Goal: Feedback & Contribution: Leave review/rating

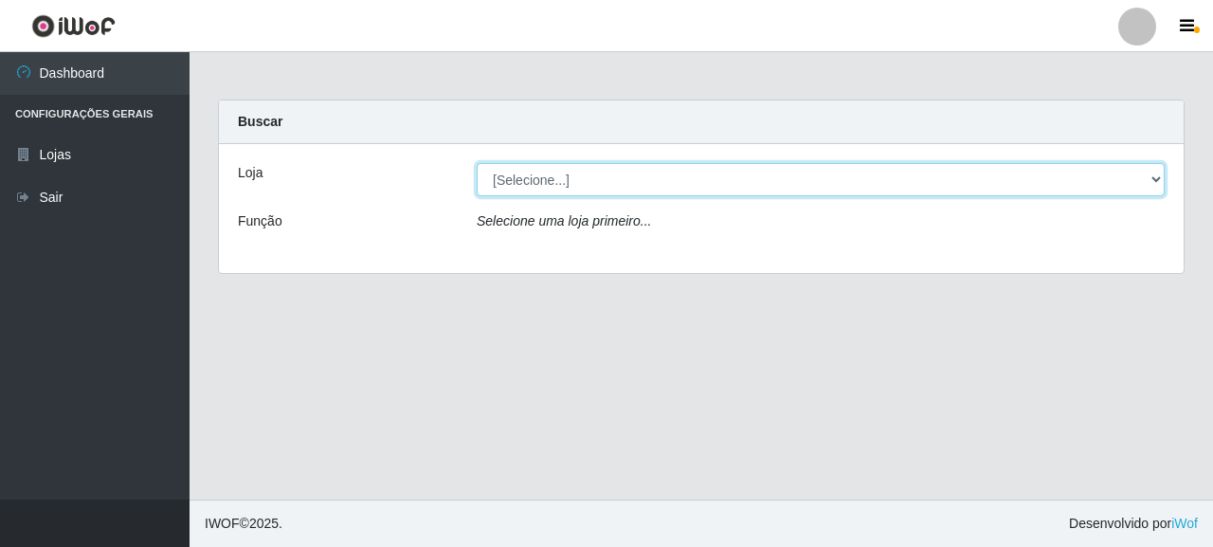
click at [685, 183] on select "[Selecione...] Supermercado Queiroz - [GEOGRAPHIC_DATA]" at bounding box center [821, 179] width 688 height 33
select select "496"
click at [477, 163] on select "[Selecione...] Supermercado Queiroz - [GEOGRAPHIC_DATA]" at bounding box center [821, 179] width 688 height 33
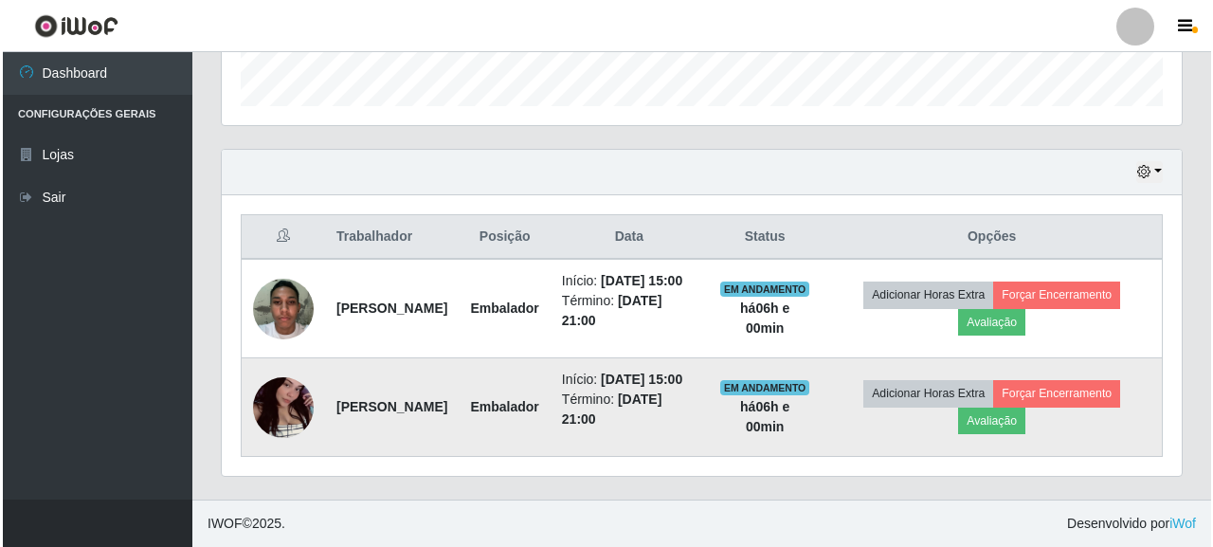
scroll to position [393, 960]
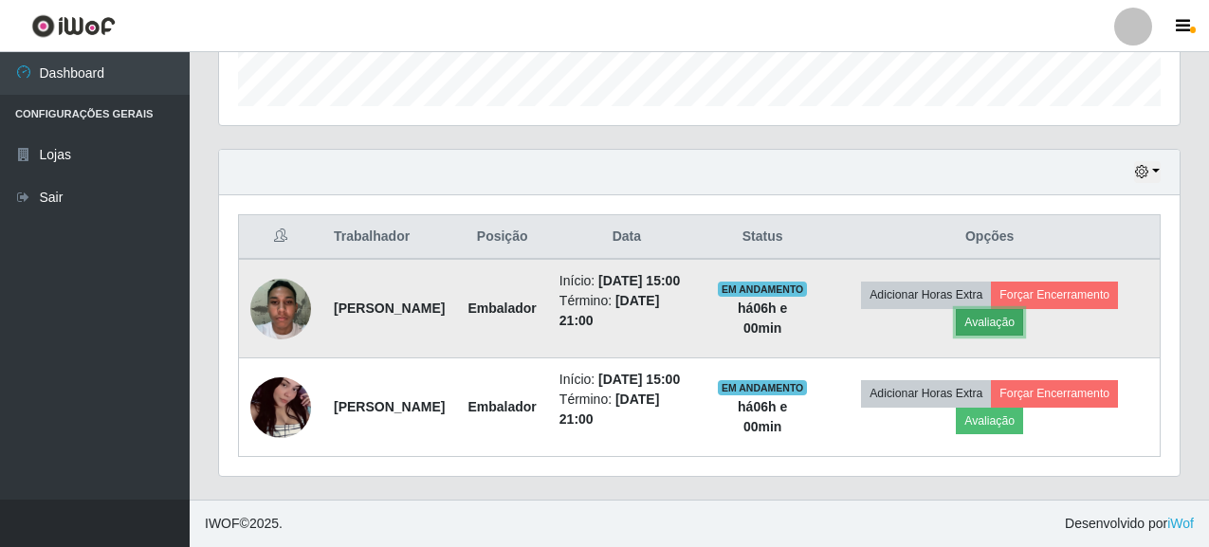
click at [1023, 309] on button "Avaliação" at bounding box center [988, 322] width 67 height 27
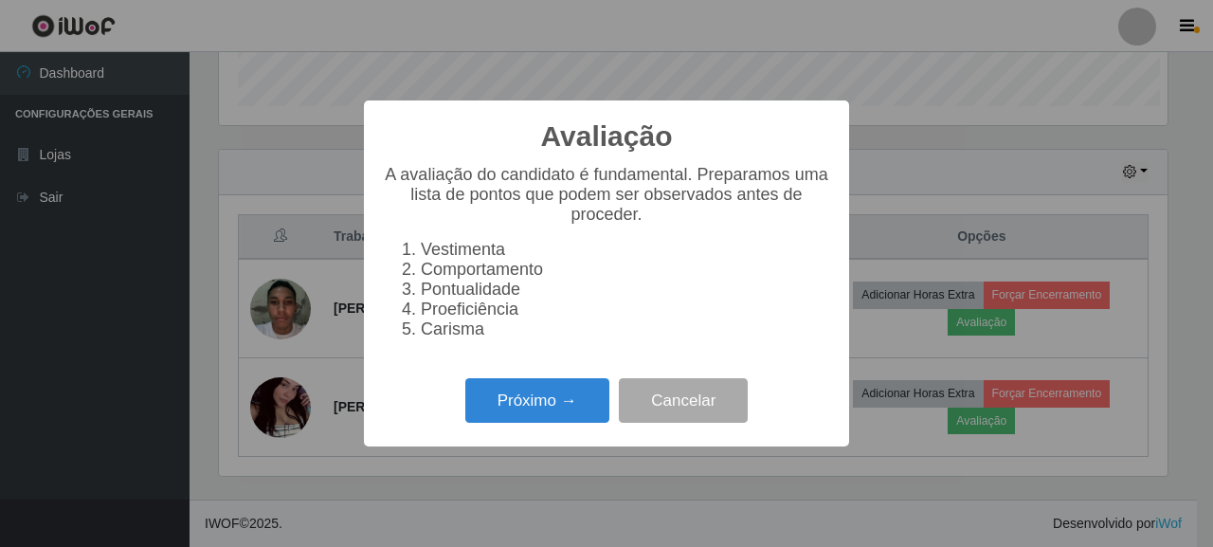
scroll to position [393, 949]
click at [536, 410] on button "Próximo →" at bounding box center [537, 400] width 144 height 45
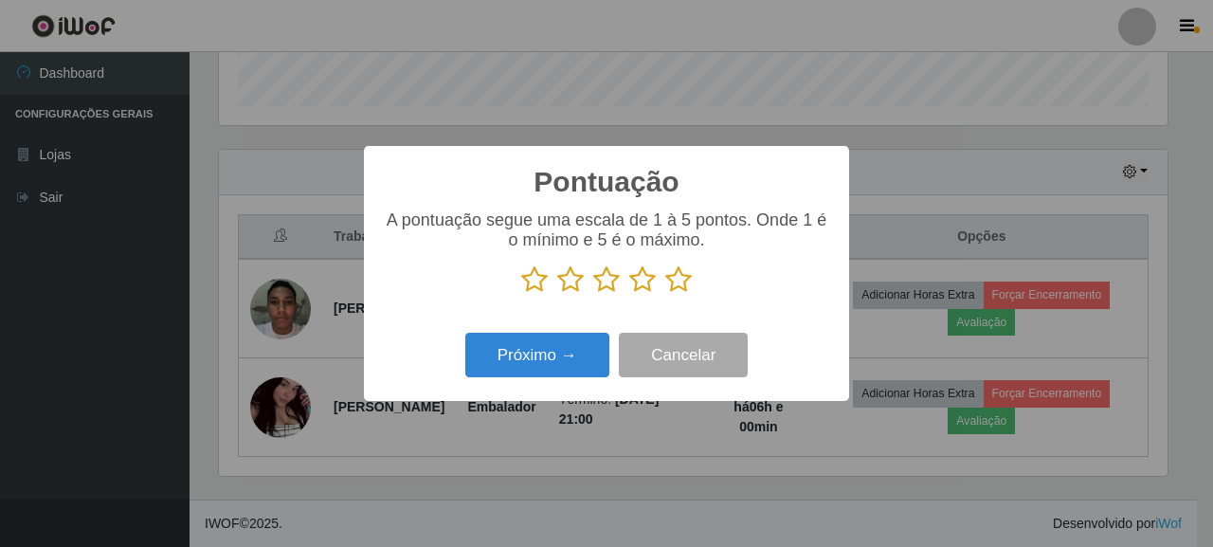
click at [688, 278] on icon at bounding box center [678, 279] width 27 height 28
click at [665, 294] on input "radio" at bounding box center [665, 294] width 0 height 0
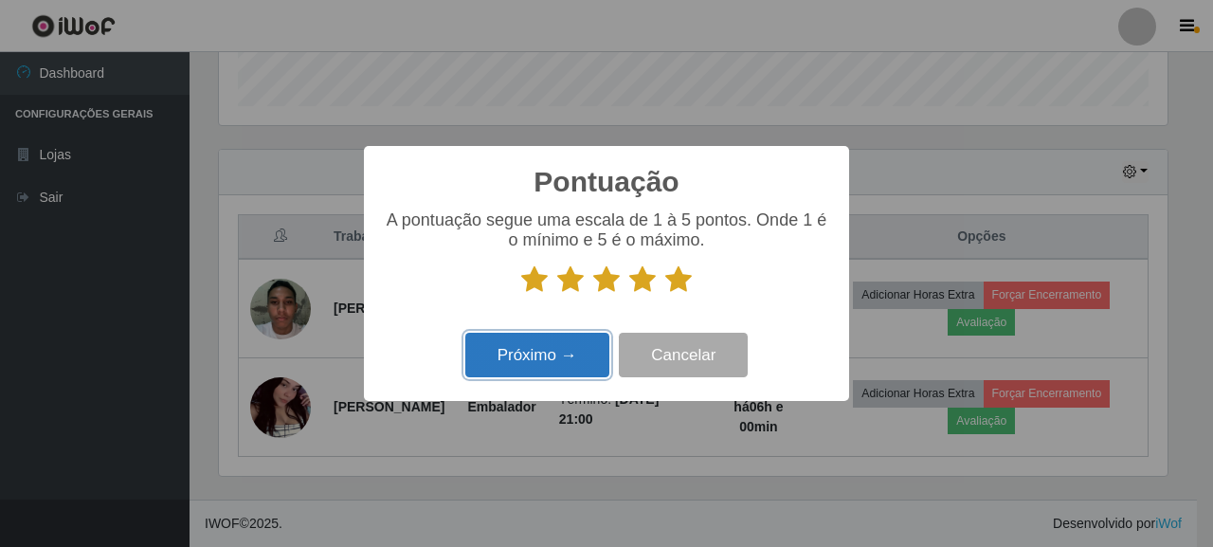
click at [507, 358] on button "Próximo →" at bounding box center [537, 355] width 144 height 45
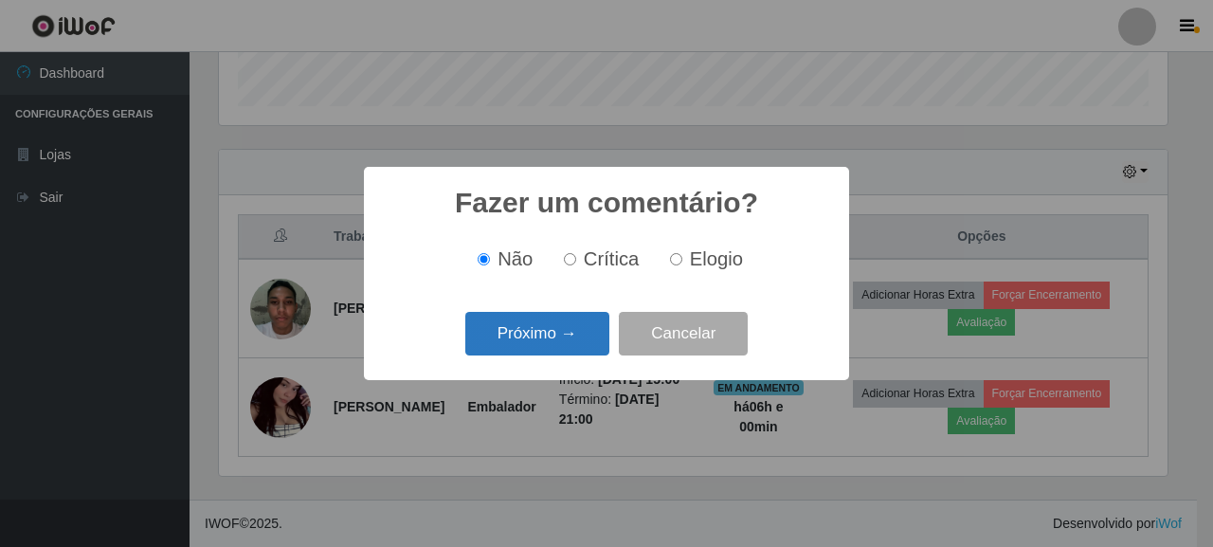
click at [571, 338] on button "Próximo →" at bounding box center [537, 334] width 144 height 45
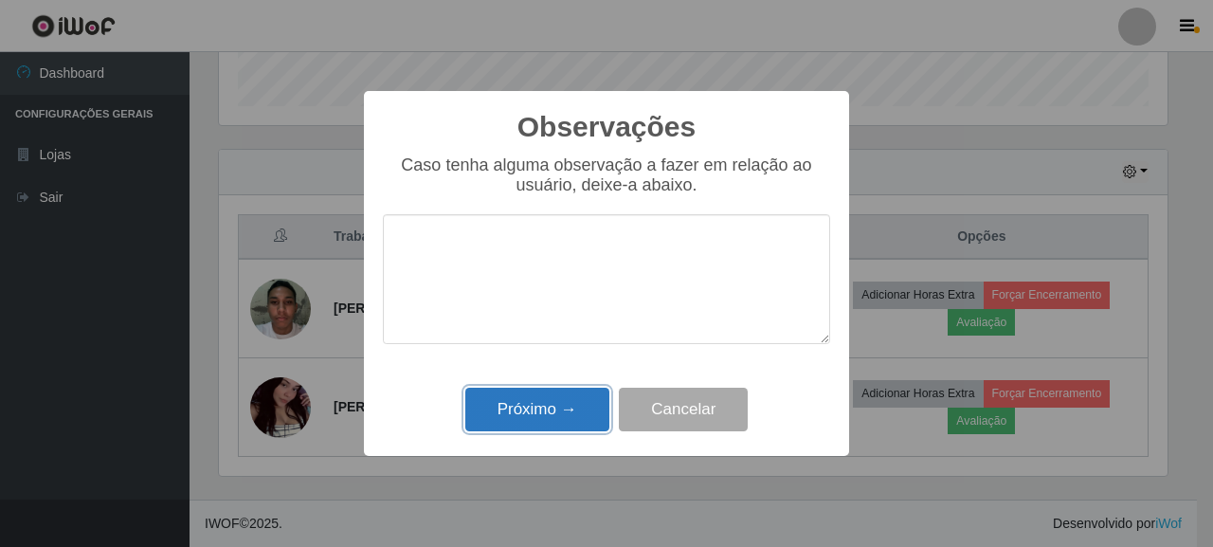
click at [571, 399] on button "Próximo →" at bounding box center [537, 410] width 144 height 45
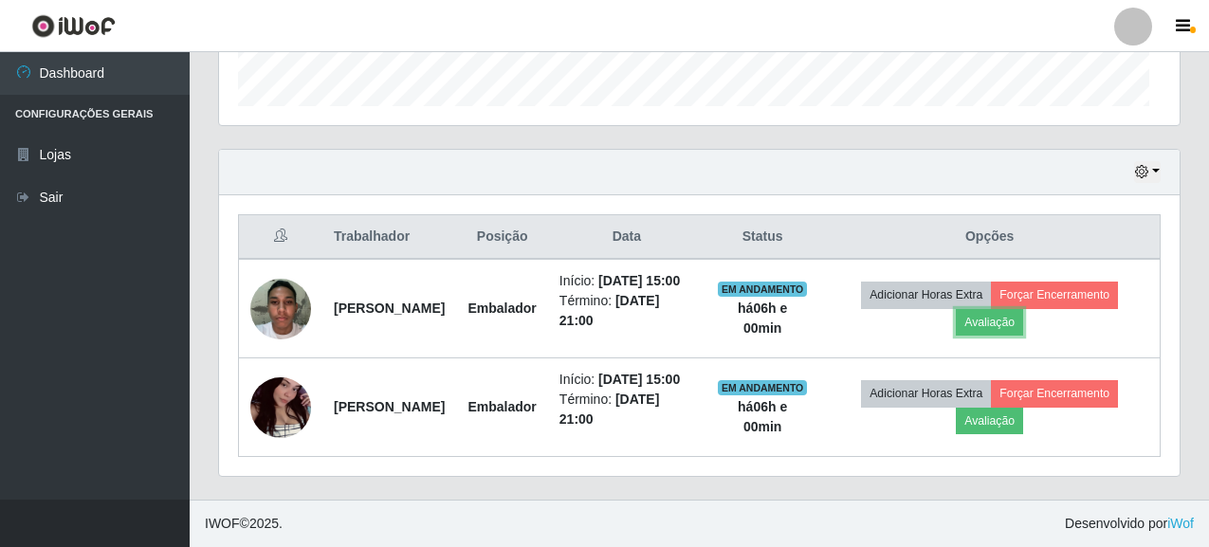
scroll to position [393, 960]
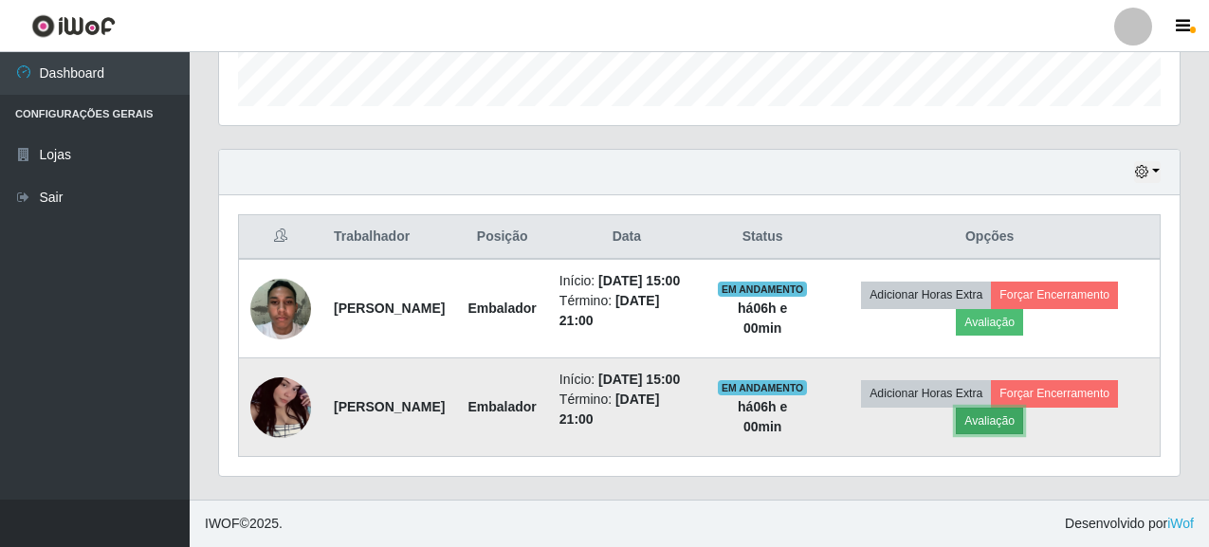
click at [1023, 417] on button "Avaliação" at bounding box center [988, 421] width 67 height 27
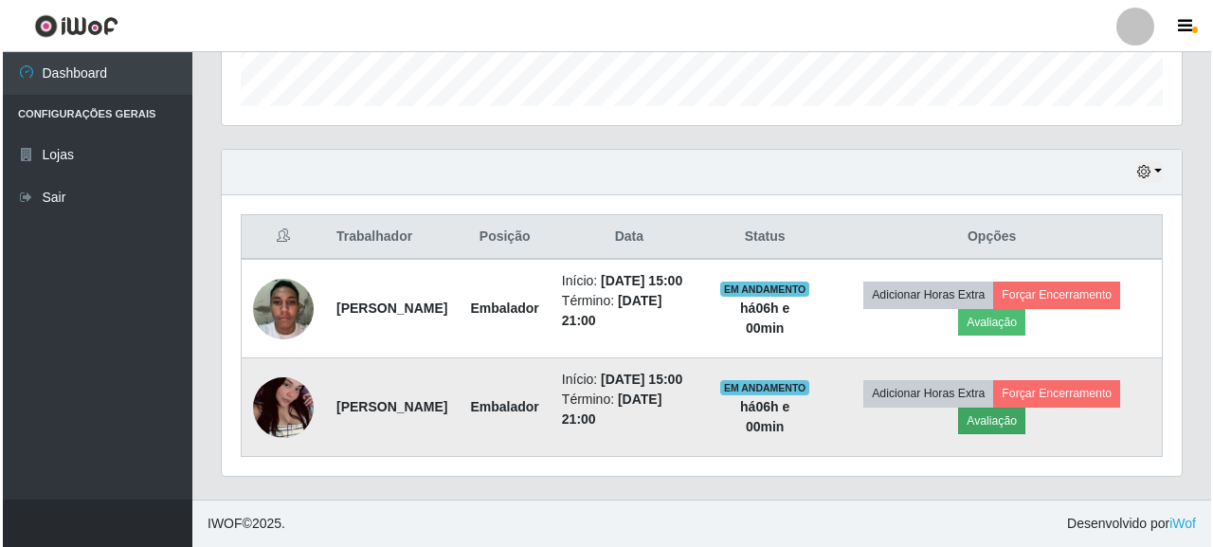
scroll to position [393, 949]
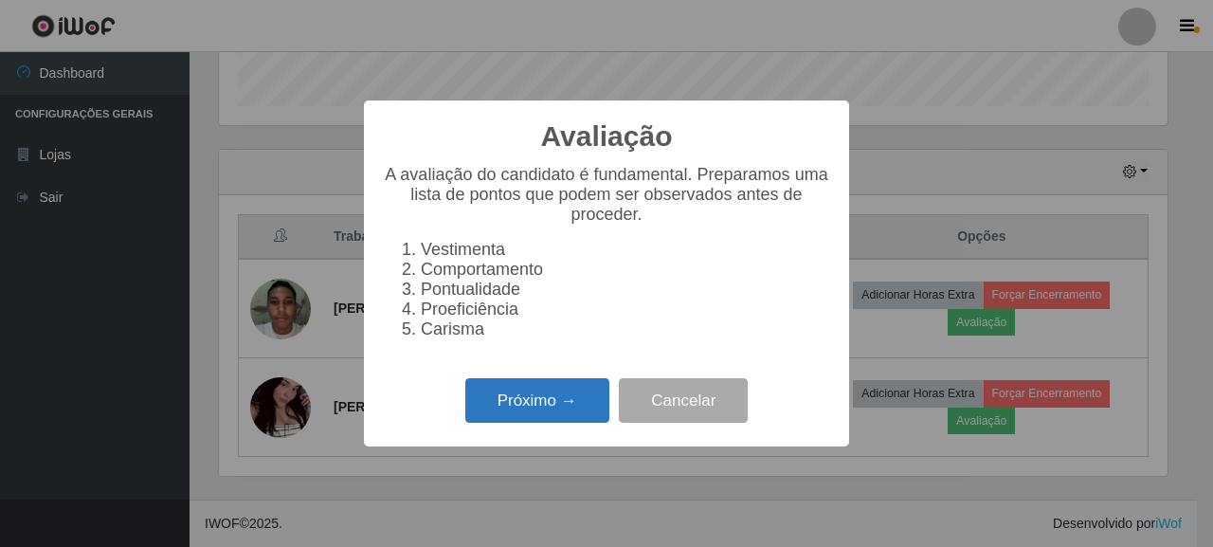
click at [526, 409] on button "Próximo →" at bounding box center [537, 400] width 144 height 45
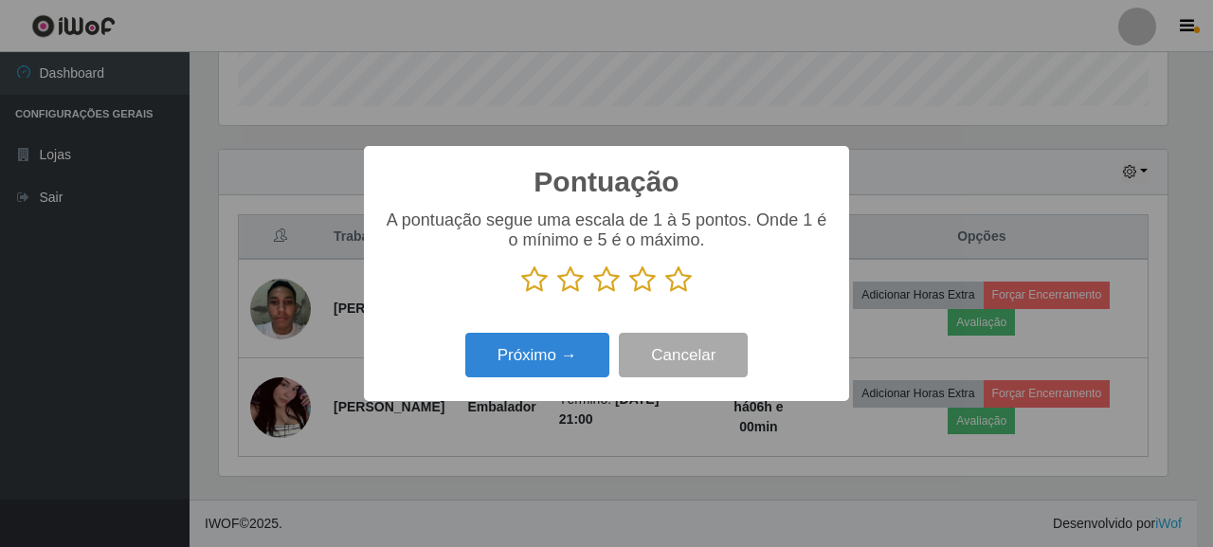
drag, startPoint x: 699, startPoint y: 275, endPoint x: 680, endPoint y: 282, distance: 20.4
click at [680, 282] on p at bounding box center [606, 279] width 447 height 28
click at [680, 282] on icon at bounding box center [678, 279] width 27 height 28
click at [665, 294] on input "radio" at bounding box center [665, 294] width 0 height 0
click at [548, 391] on div "Pontuação × A pontuação segue uma escala de 1 à 5 pontos. Onde 1 é o mínimo e 5…" at bounding box center [606, 273] width 485 height 255
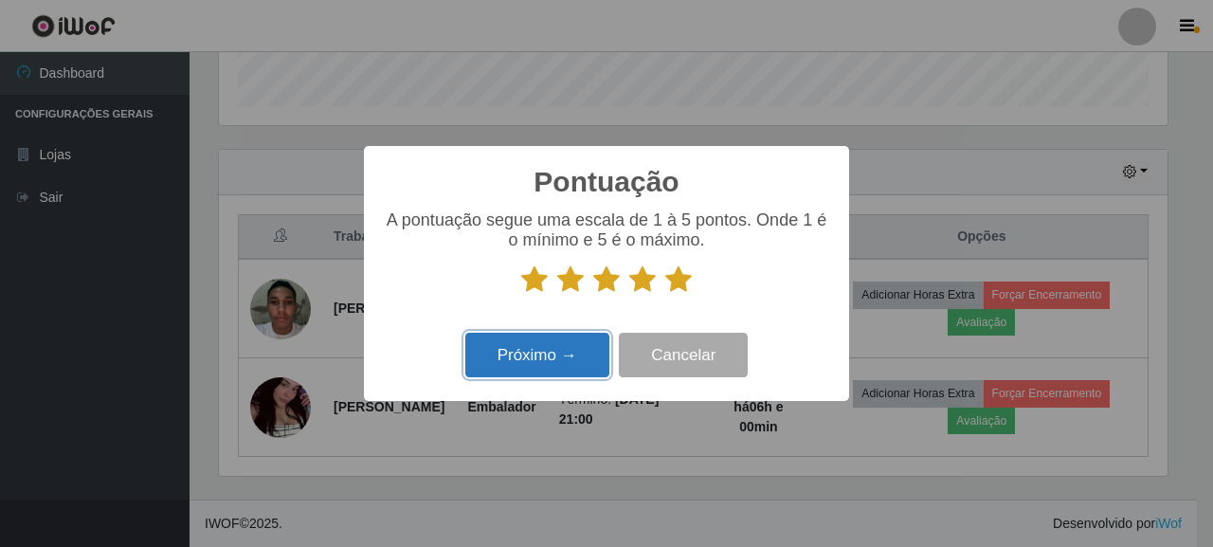
click at [537, 368] on button "Próximo →" at bounding box center [537, 355] width 144 height 45
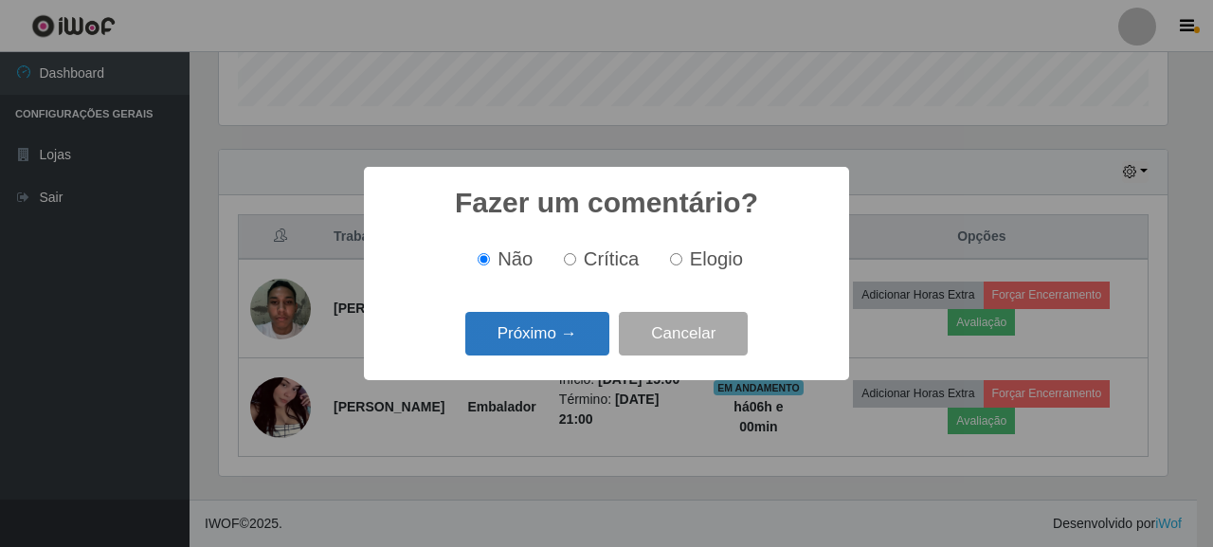
click at [518, 333] on button "Próximo →" at bounding box center [537, 334] width 144 height 45
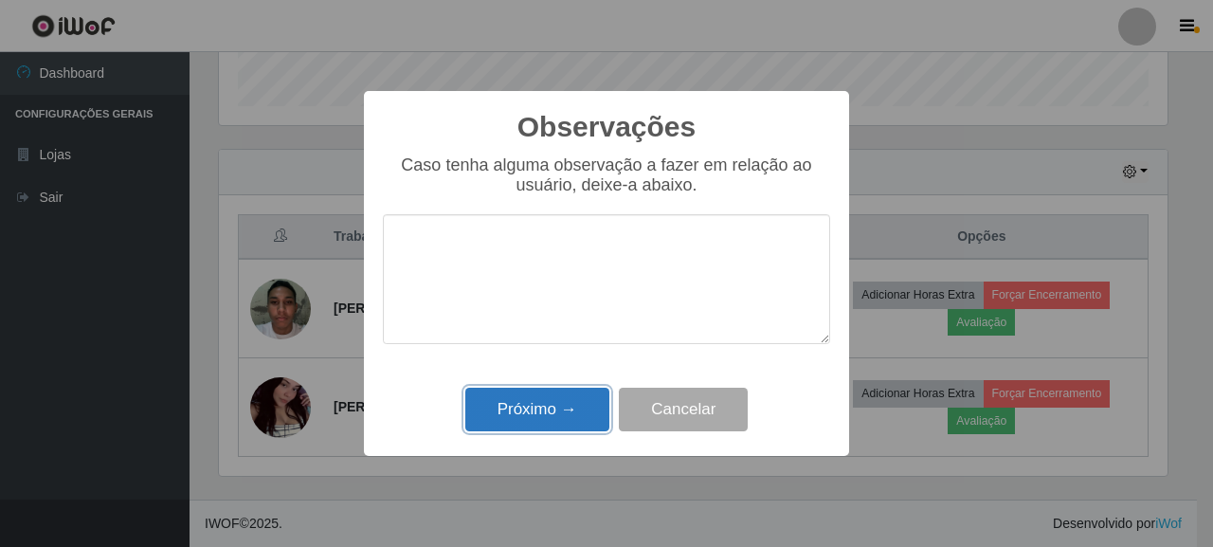
click at [575, 393] on button "Próximo →" at bounding box center [537, 410] width 144 height 45
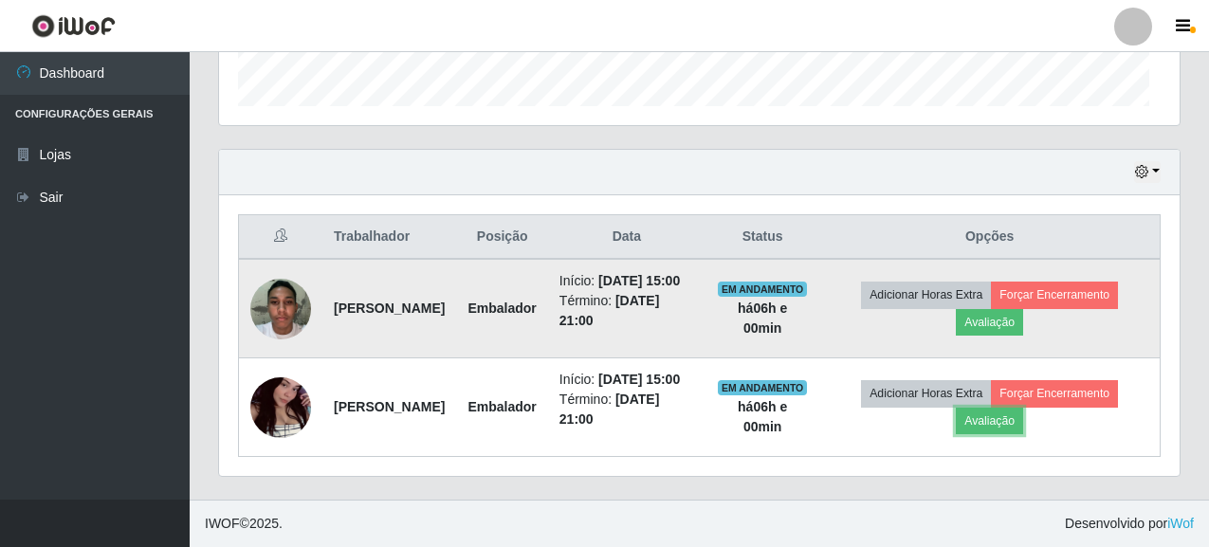
scroll to position [393, 960]
click at [1042, 282] on button "Forçar Encerramento" at bounding box center [1054, 295] width 127 height 27
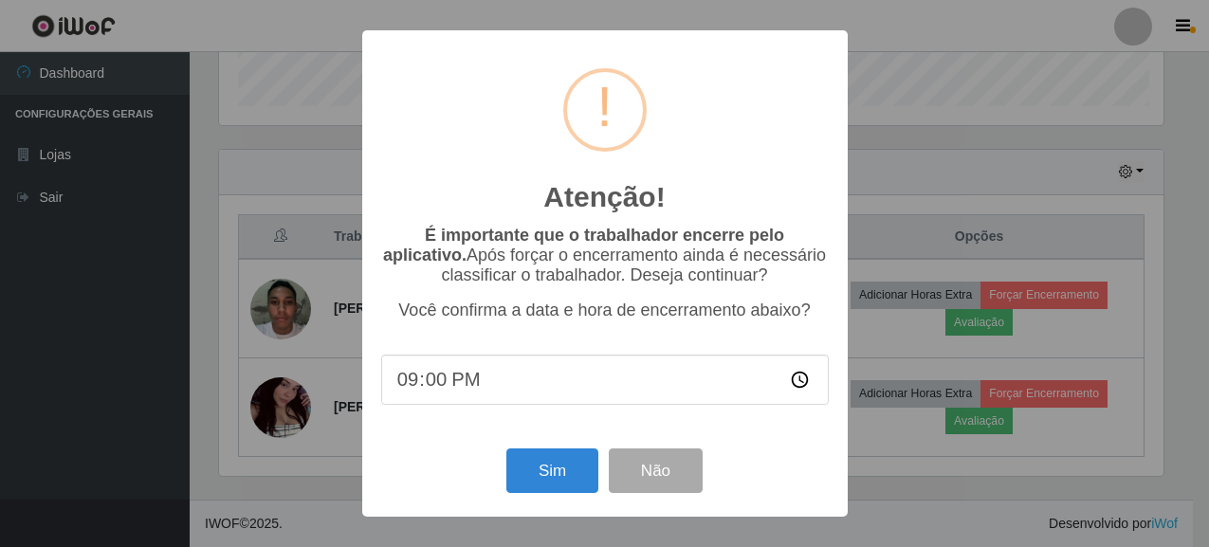
scroll to position [393, 949]
click at [569, 463] on button "Sim" at bounding box center [554, 470] width 92 height 45
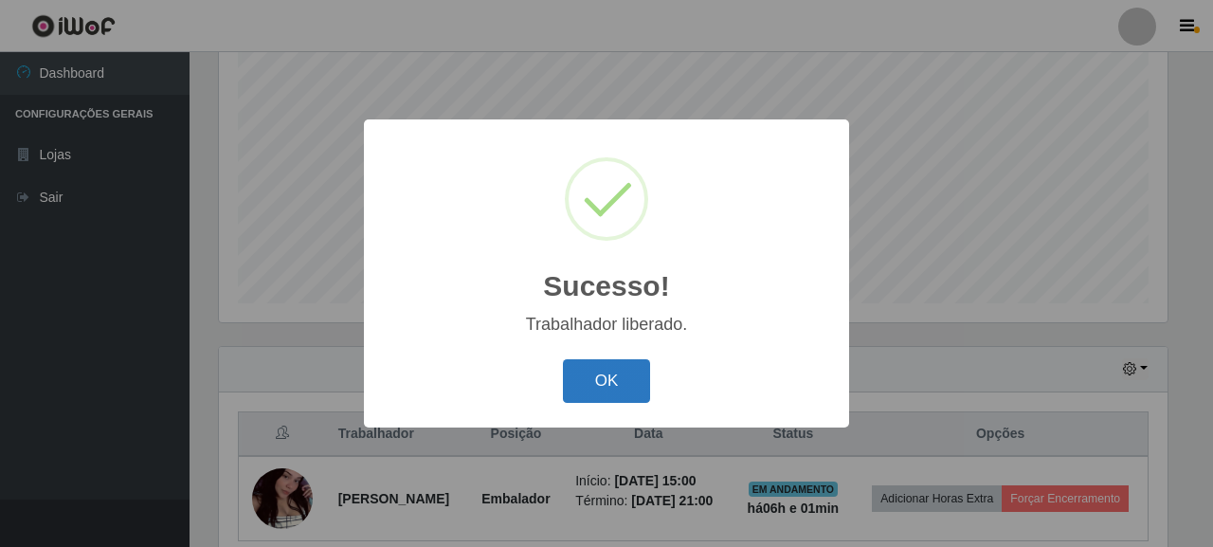
click at [634, 387] on button "OK" at bounding box center [607, 381] width 88 height 45
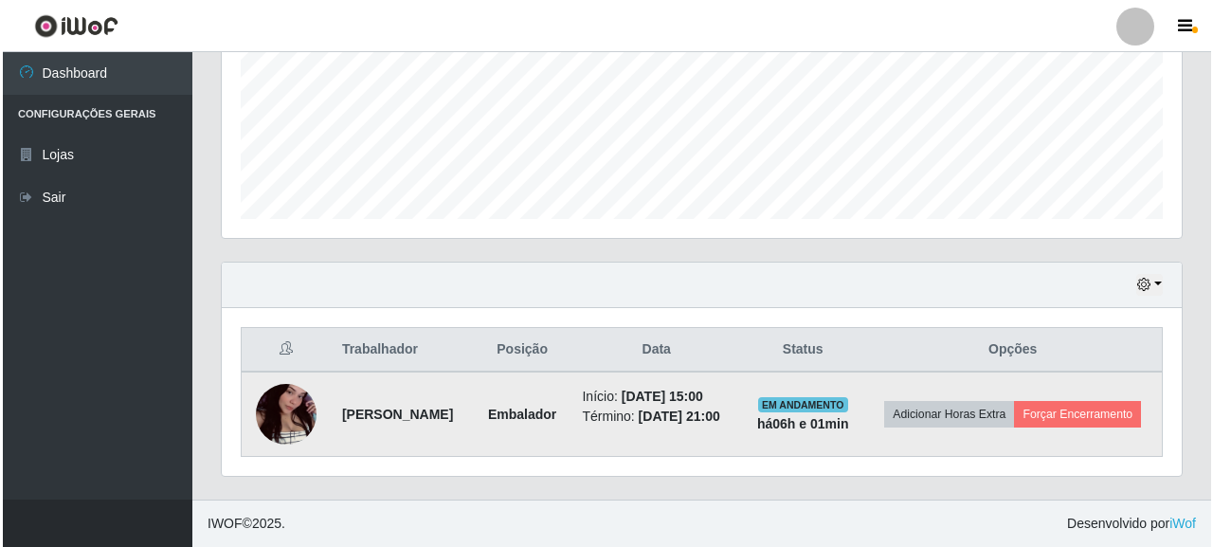
scroll to position [473, 0]
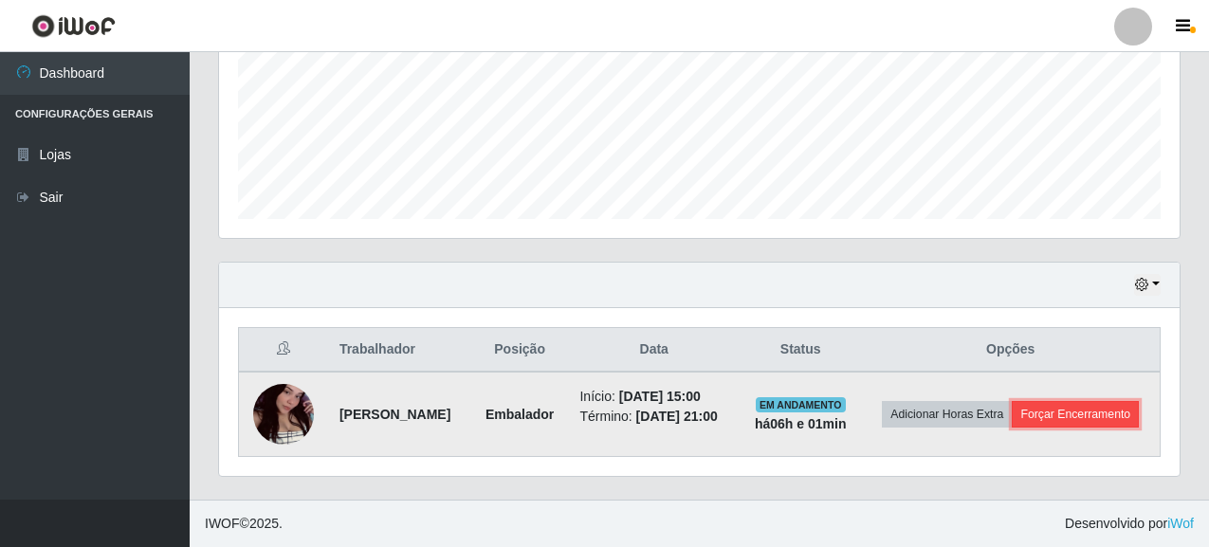
click at [1011, 427] on button "Forçar Encerramento" at bounding box center [1074, 414] width 127 height 27
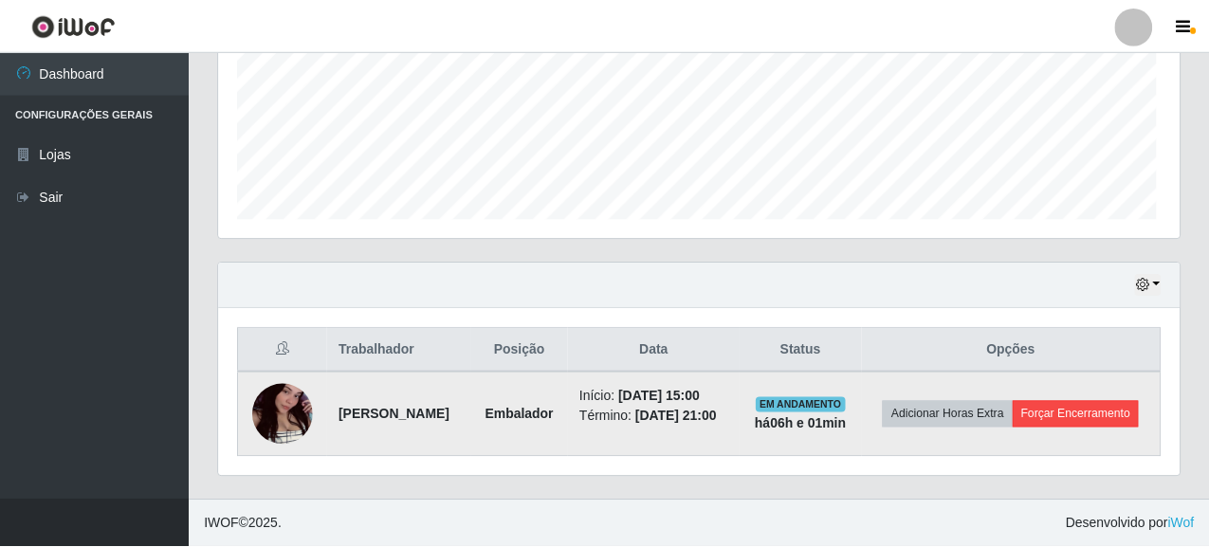
scroll to position [393, 949]
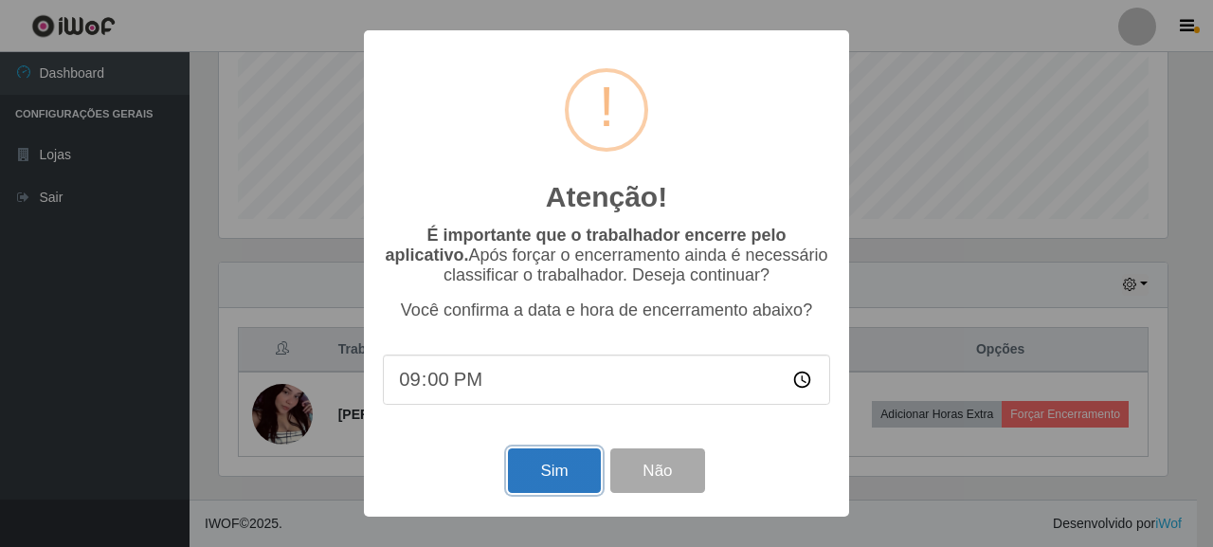
click at [549, 491] on button "Sim" at bounding box center [554, 470] width 92 height 45
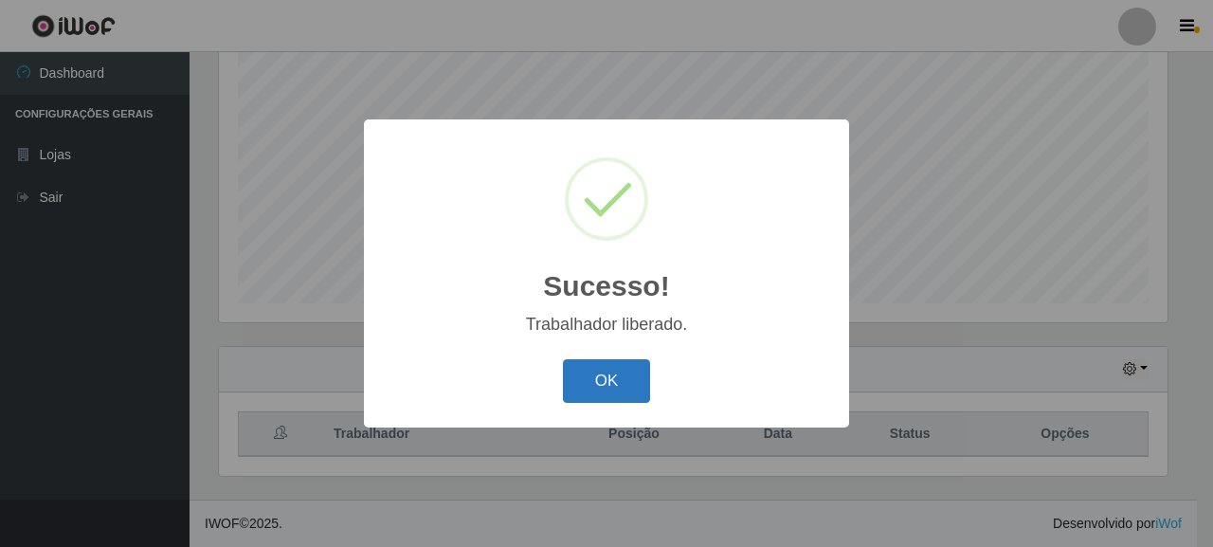
click at [571, 373] on button "OK" at bounding box center [607, 381] width 88 height 45
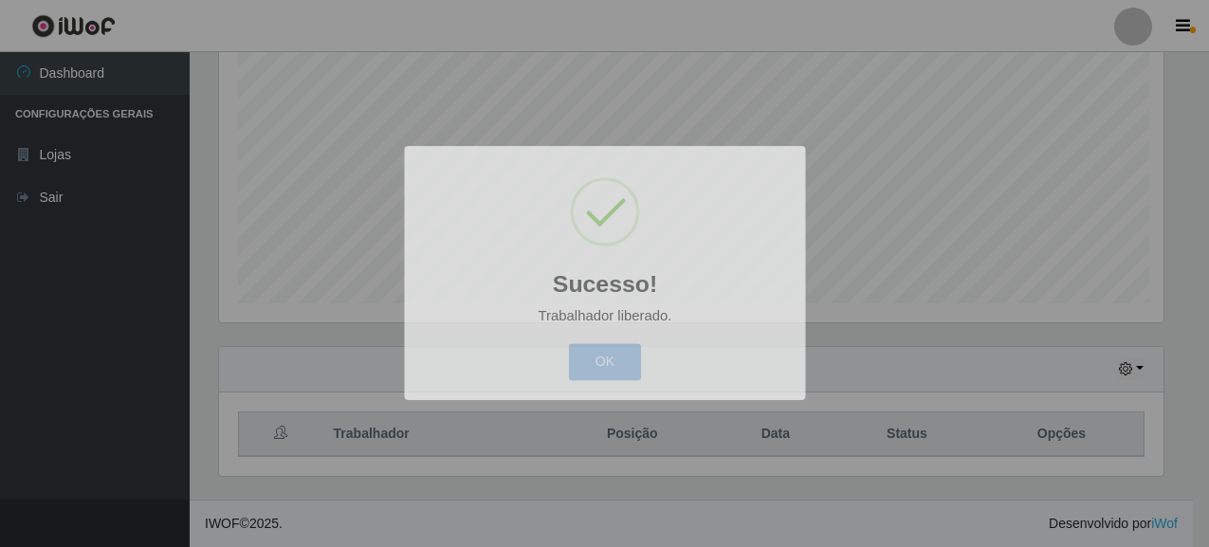
scroll to position [0, 0]
